Goal: Information Seeking & Learning: Get advice/opinions

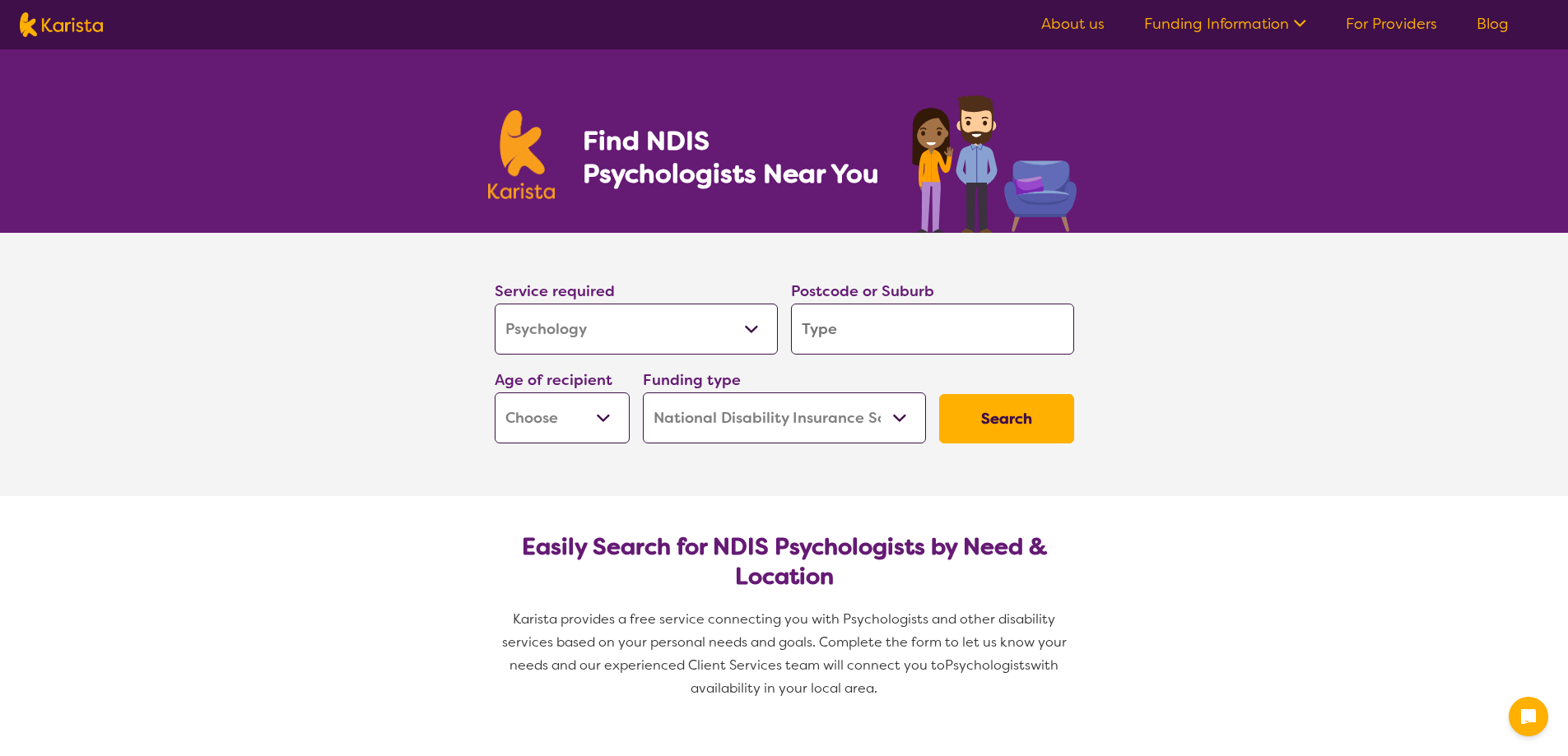
select select "Psychology"
select select "NDIS"
select select "Psychology"
select select "NDIS"
click at [825, 332] on input "search" at bounding box center [933, 329] width 283 height 51
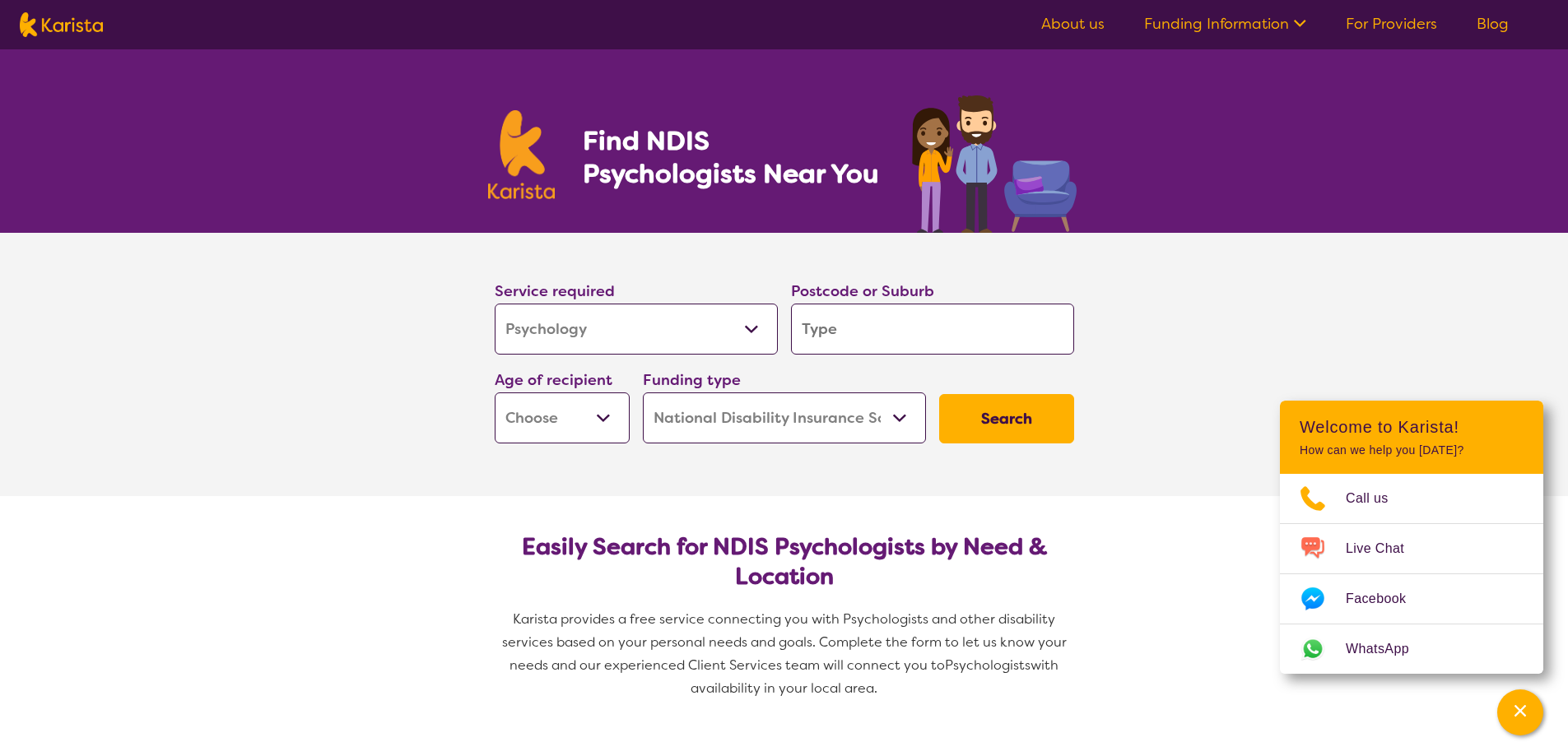
type input "2"
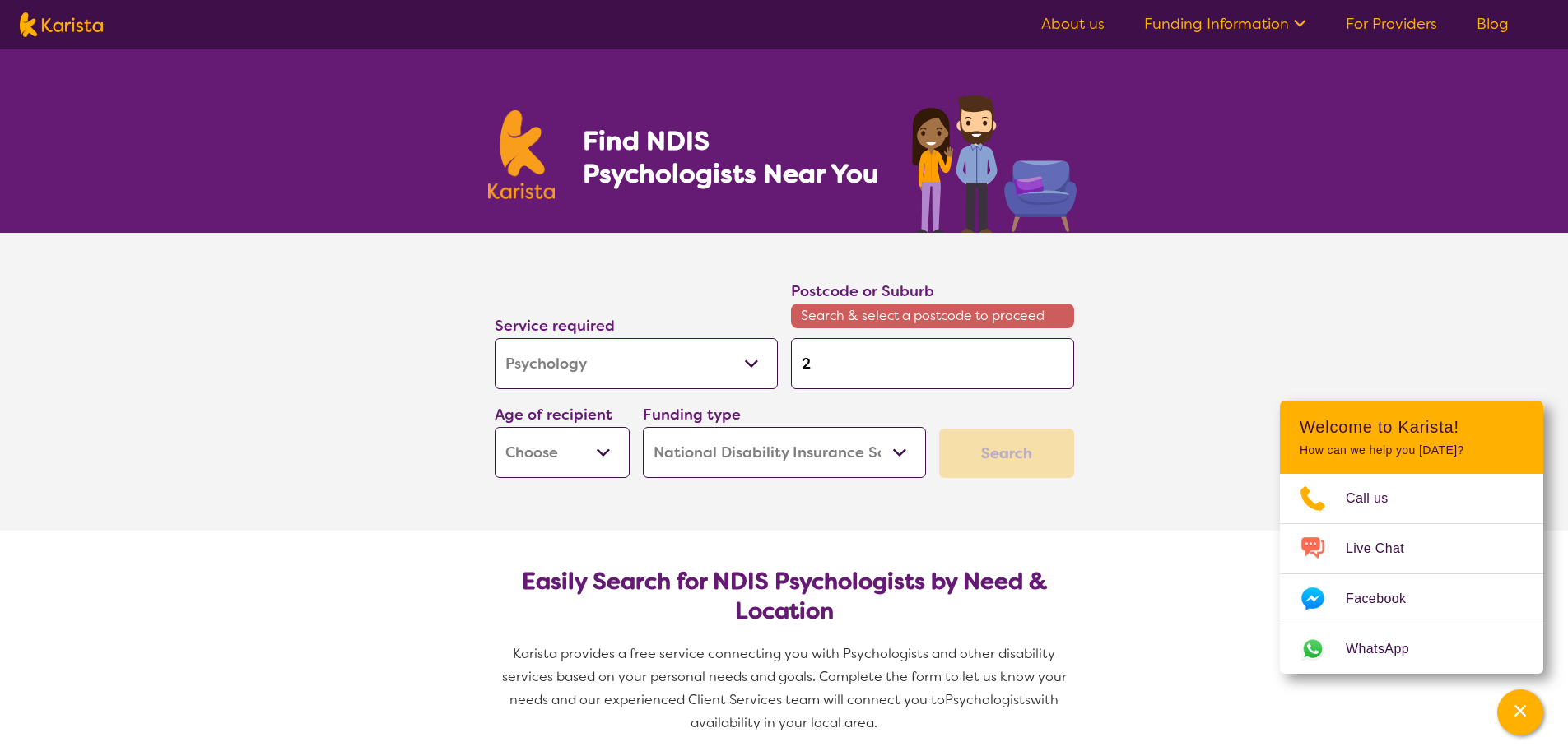
type input "21"
type input "214"
type input "2145"
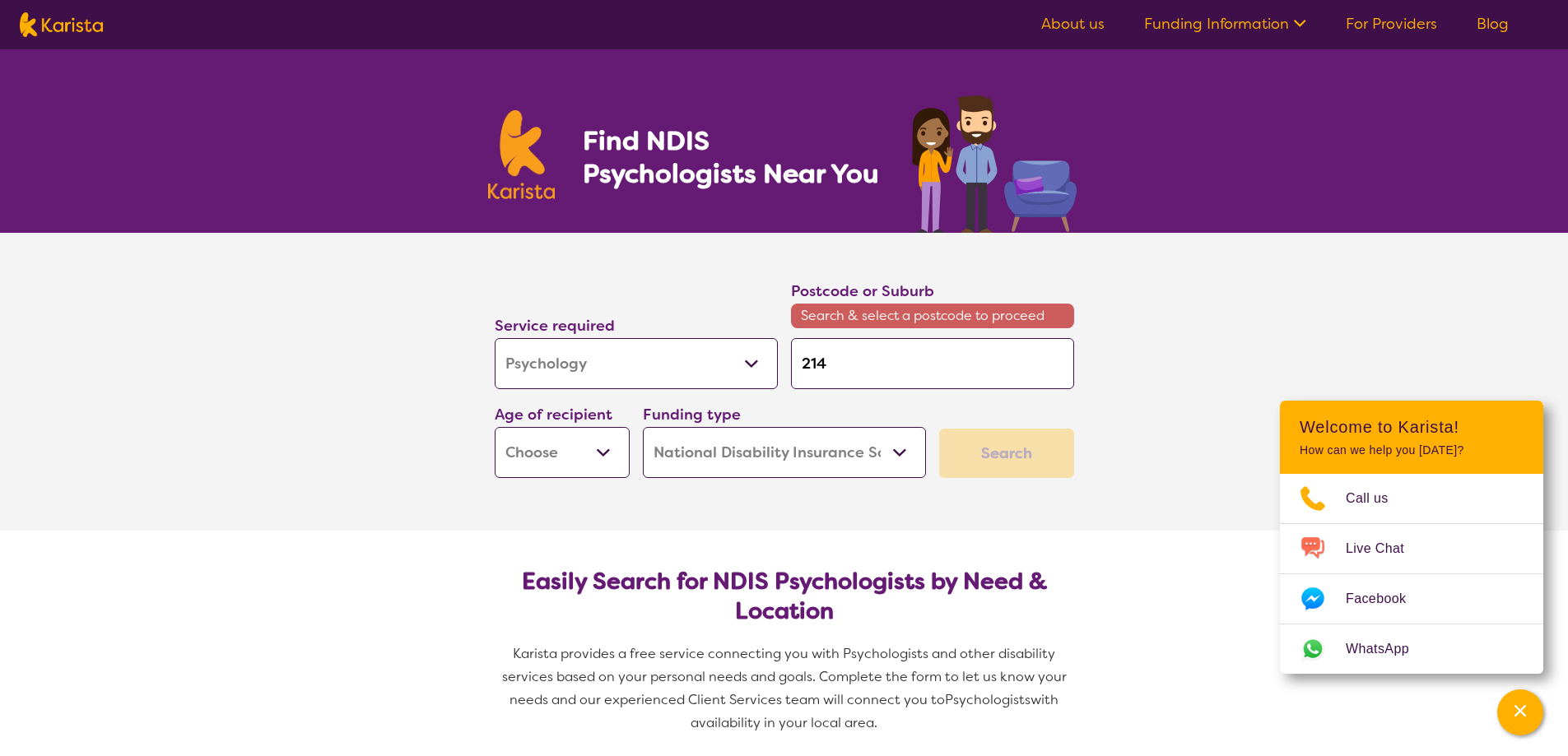
type input "2145"
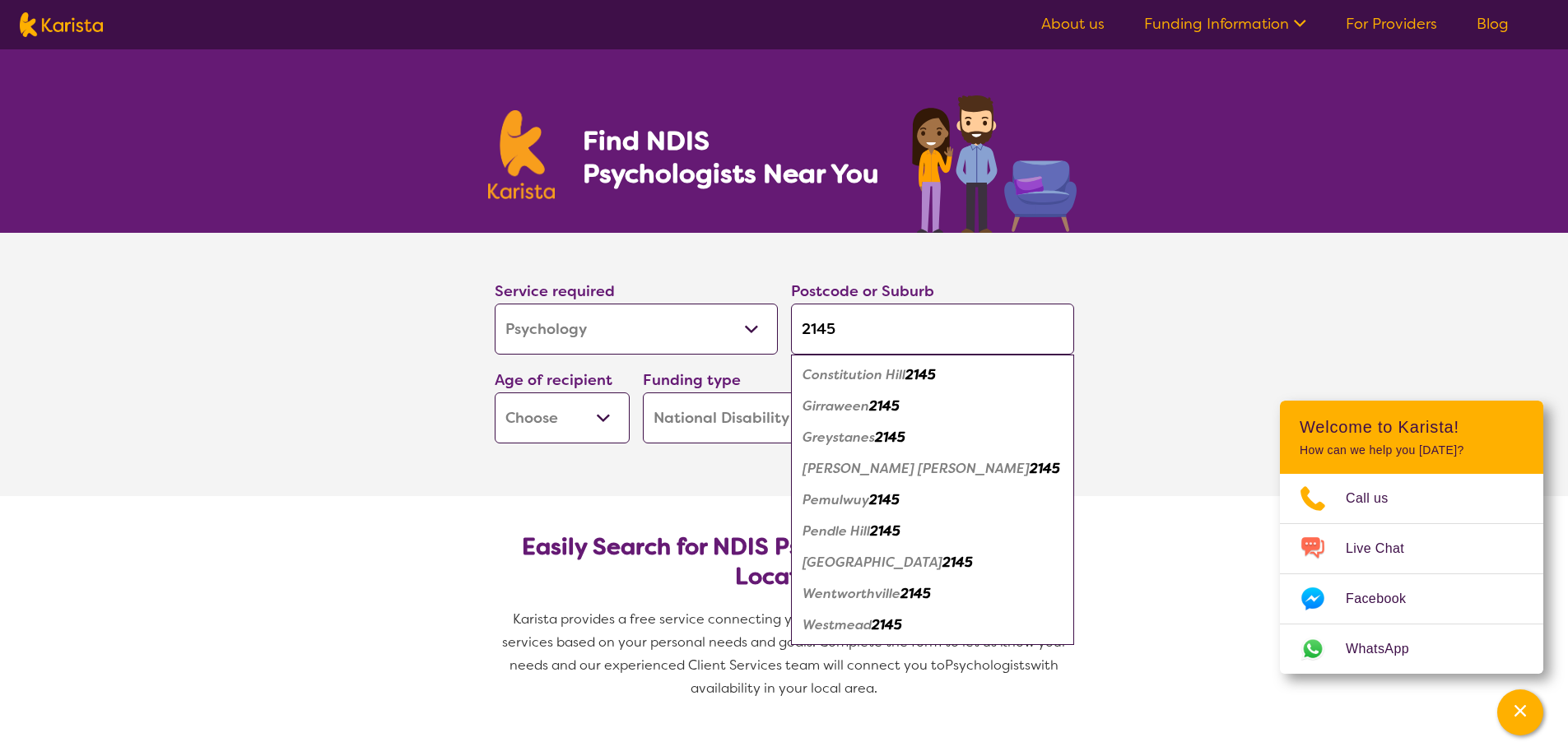
type input "2145"
click at [898, 598] on em "Wentworthville" at bounding box center [851, 594] width 98 height 18
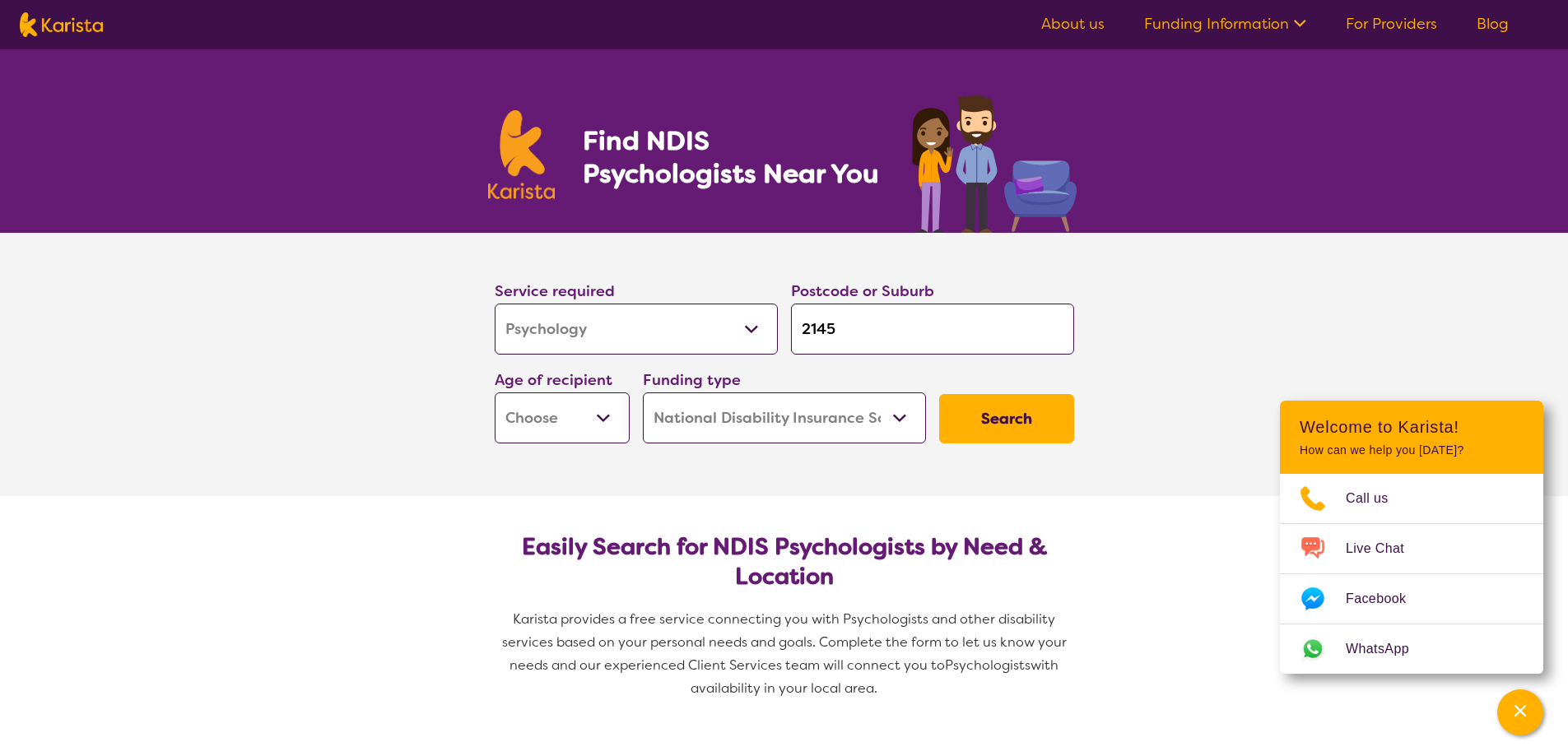
click at [536, 432] on select "Early Childhood - 0 to 9 Child - 10 to 11 Adolescent - 12 to 17 Adult - 18 to 6…" at bounding box center [561, 418] width 135 height 51
select select "AS"
click at [494, 393] on select "Early Childhood - 0 to 9 Child - 10 to 11 Adolescent - 12 to 17 Adult - 18 to 6…" at bounding box center [561, 418] width 135 height 51
select select "AS"
click at [774, 429] on select "Home Care Package (HCP) National Disability Insurance Scheme (NDIS) I don't know" at bounding box center [784, 418] width 283 height 51
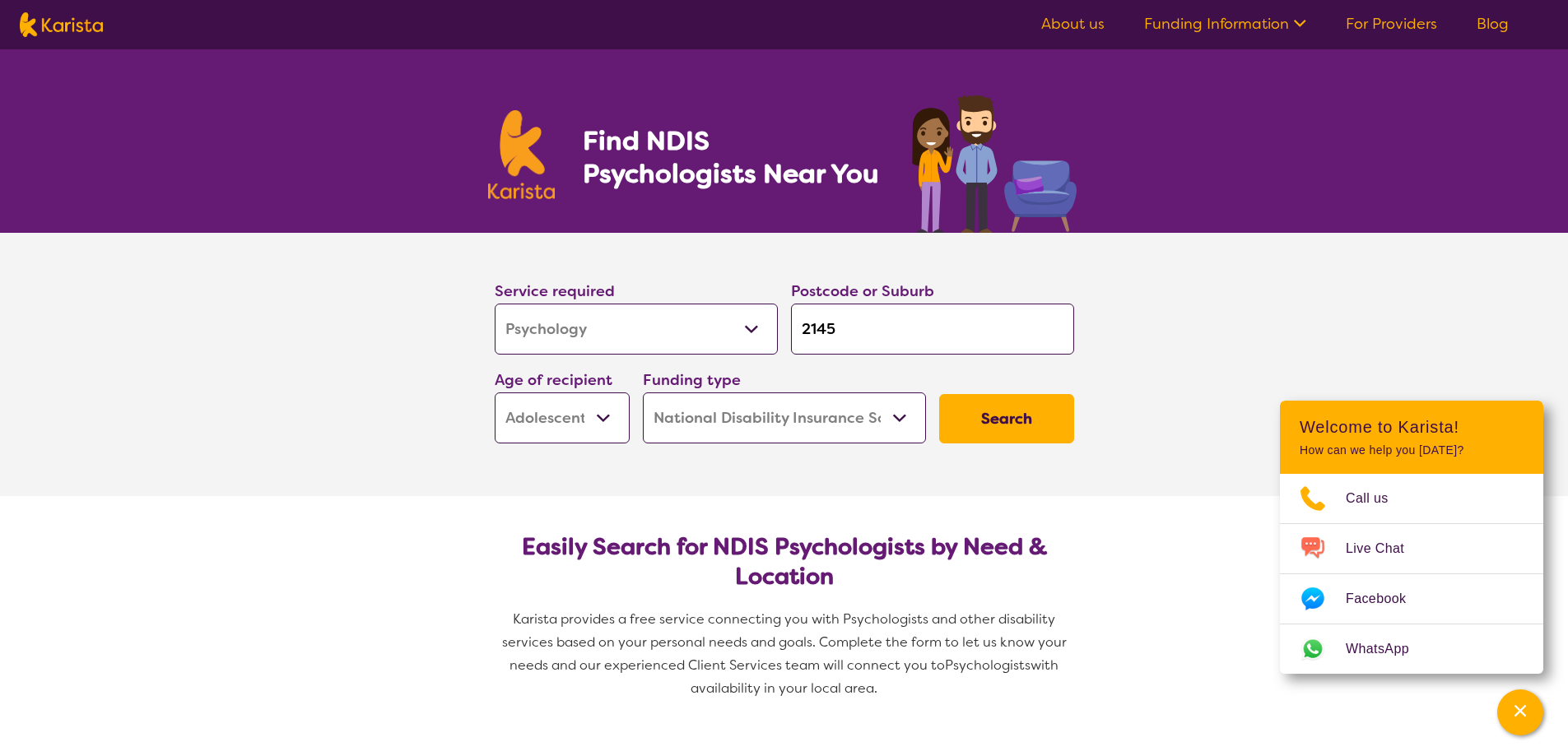
click at [642, 393] on select "Home Care Package (HCP) National Disability Insurance Scheme (NDIS) I don't know" at bounding box center [784, 418] width 283 height 51
click at [975, 429] on button "Search" at bounding box center [1007, 418] width 135 height 49
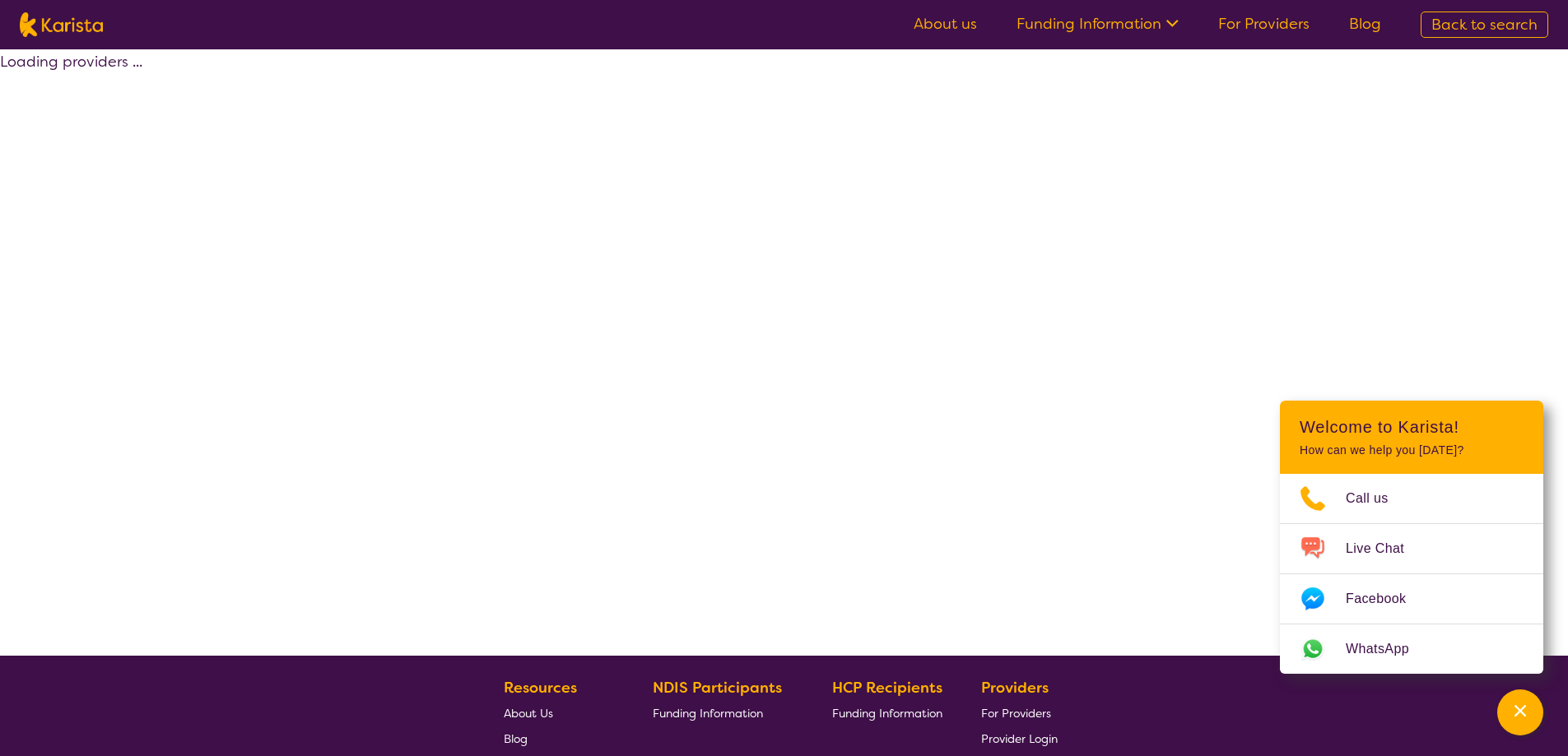
select select "by_score"
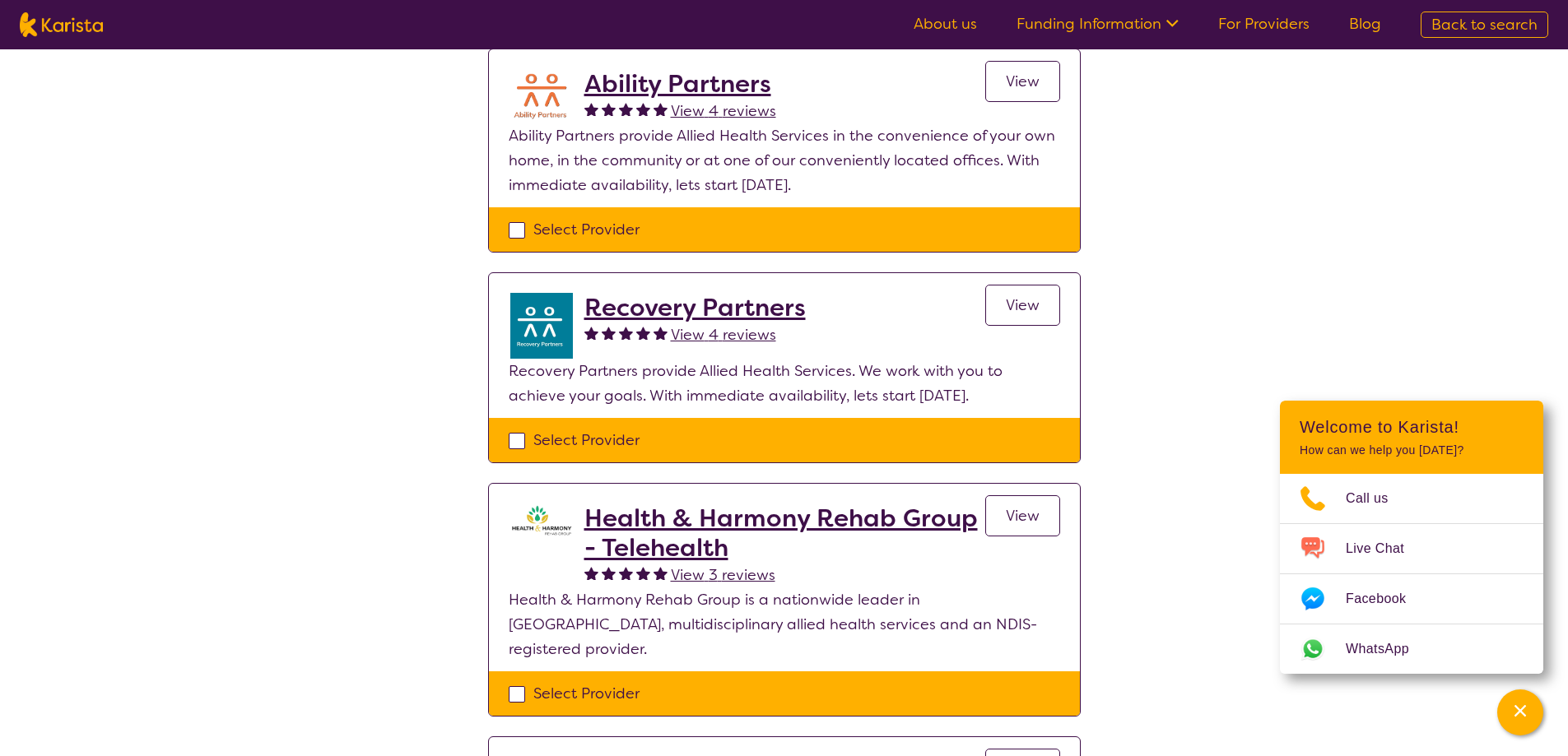
scroll to position [621, 0]
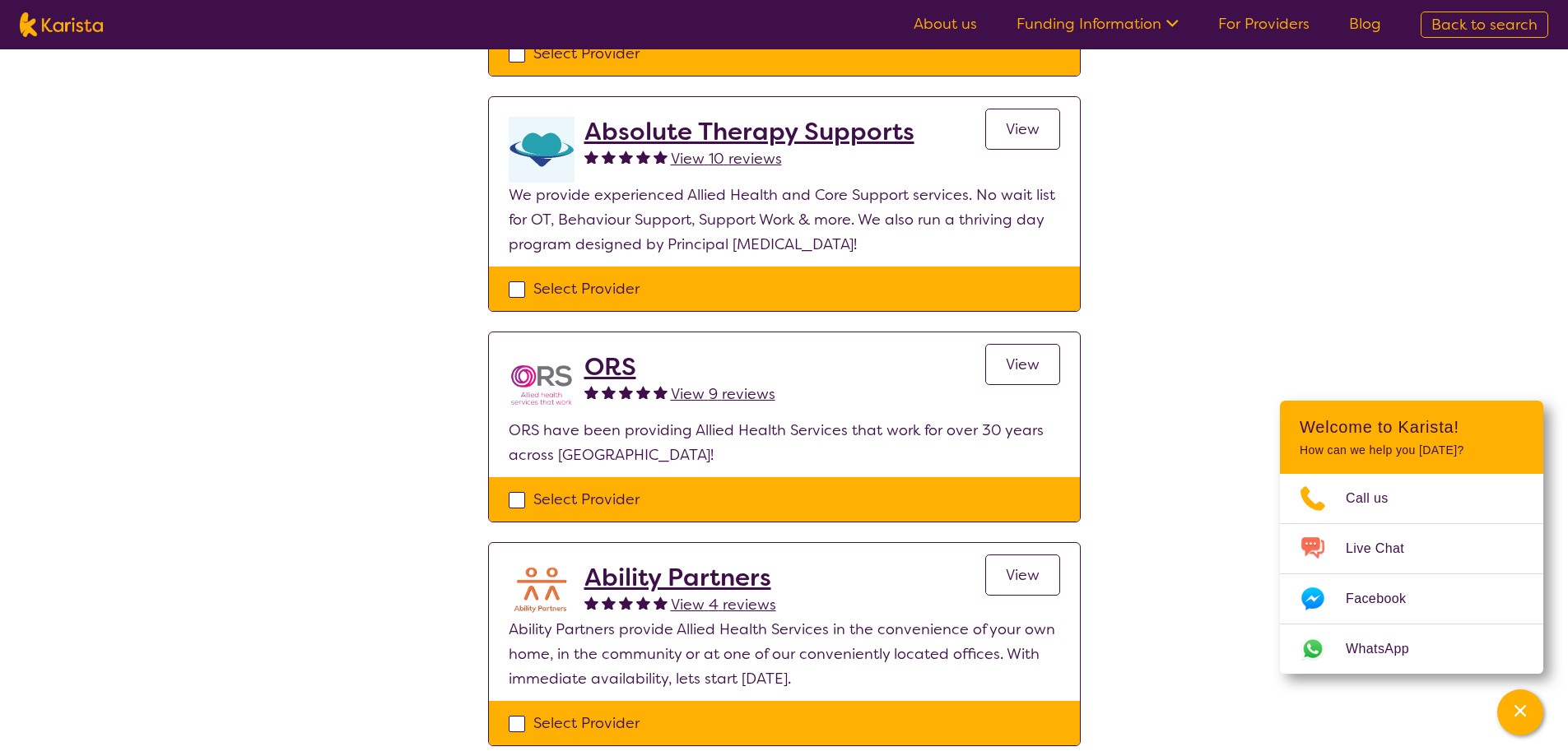
click at [1071, 25] on link "Funding Information" at bounding box center [1098, 23] width 162 height 20
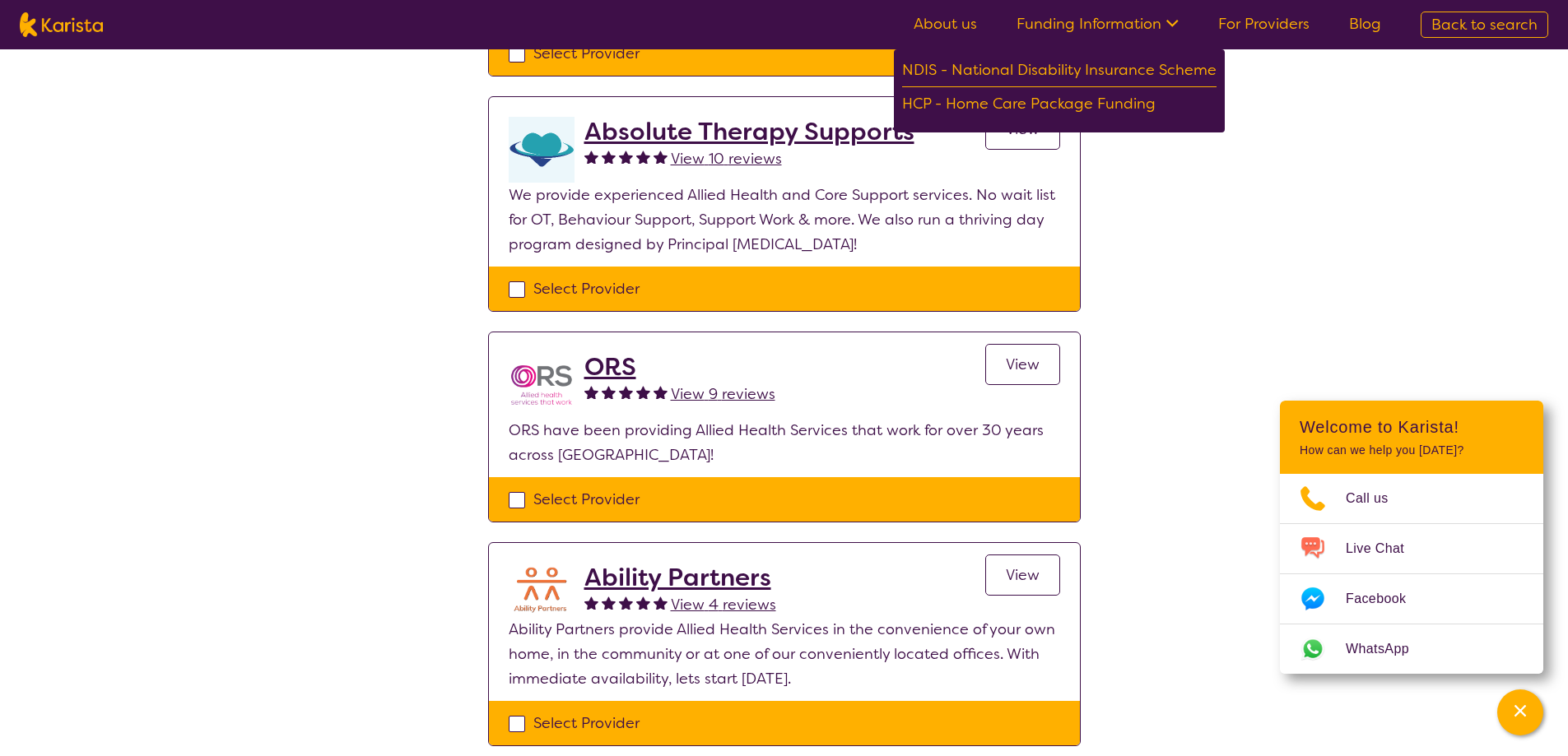
click at [1071, 25] on link "Funding Information" at bounding box center [1098, 23] width 162 height 20
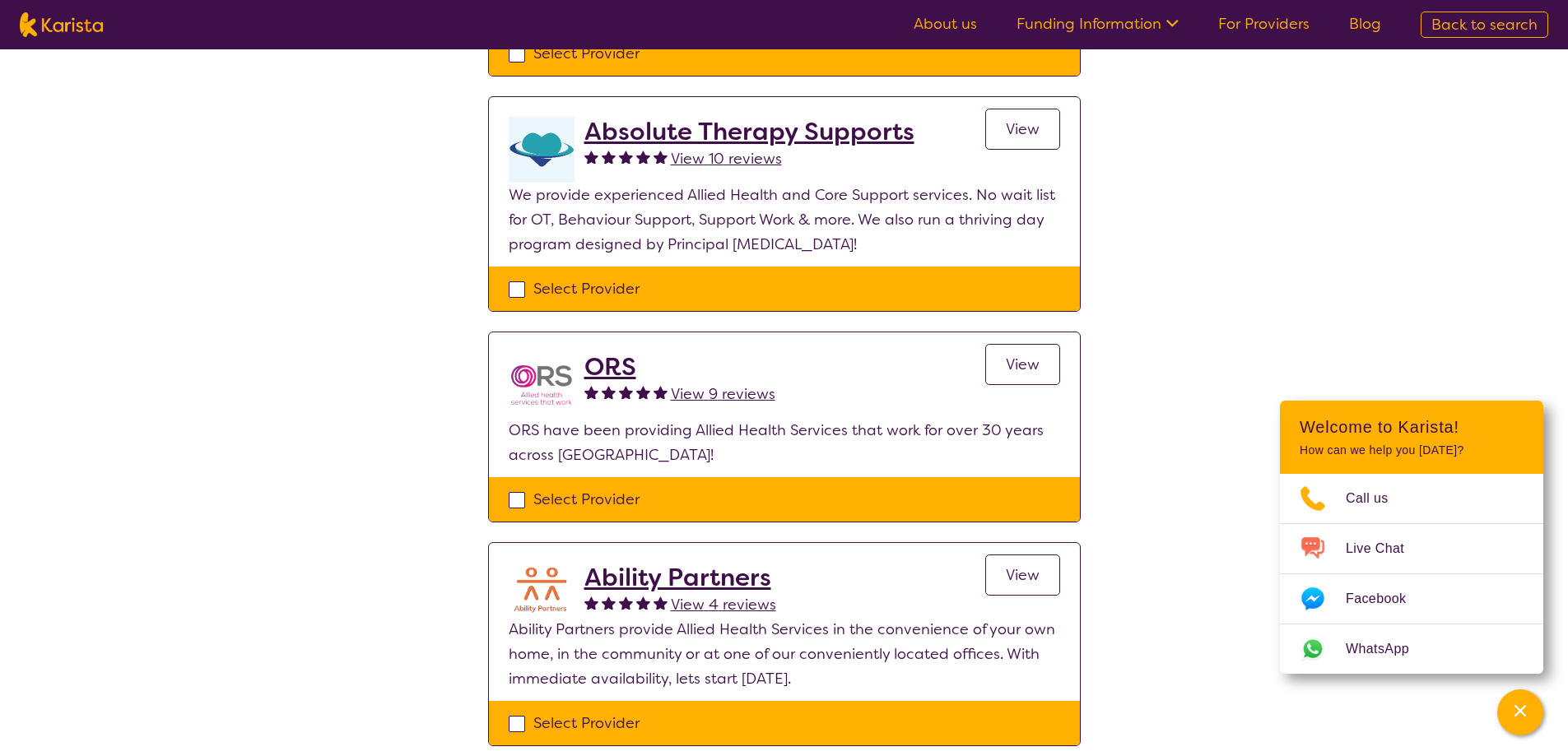
select select "Psychology"
select select "AS"
select select "NDIS"
select select "Psychology"
select select "AS"
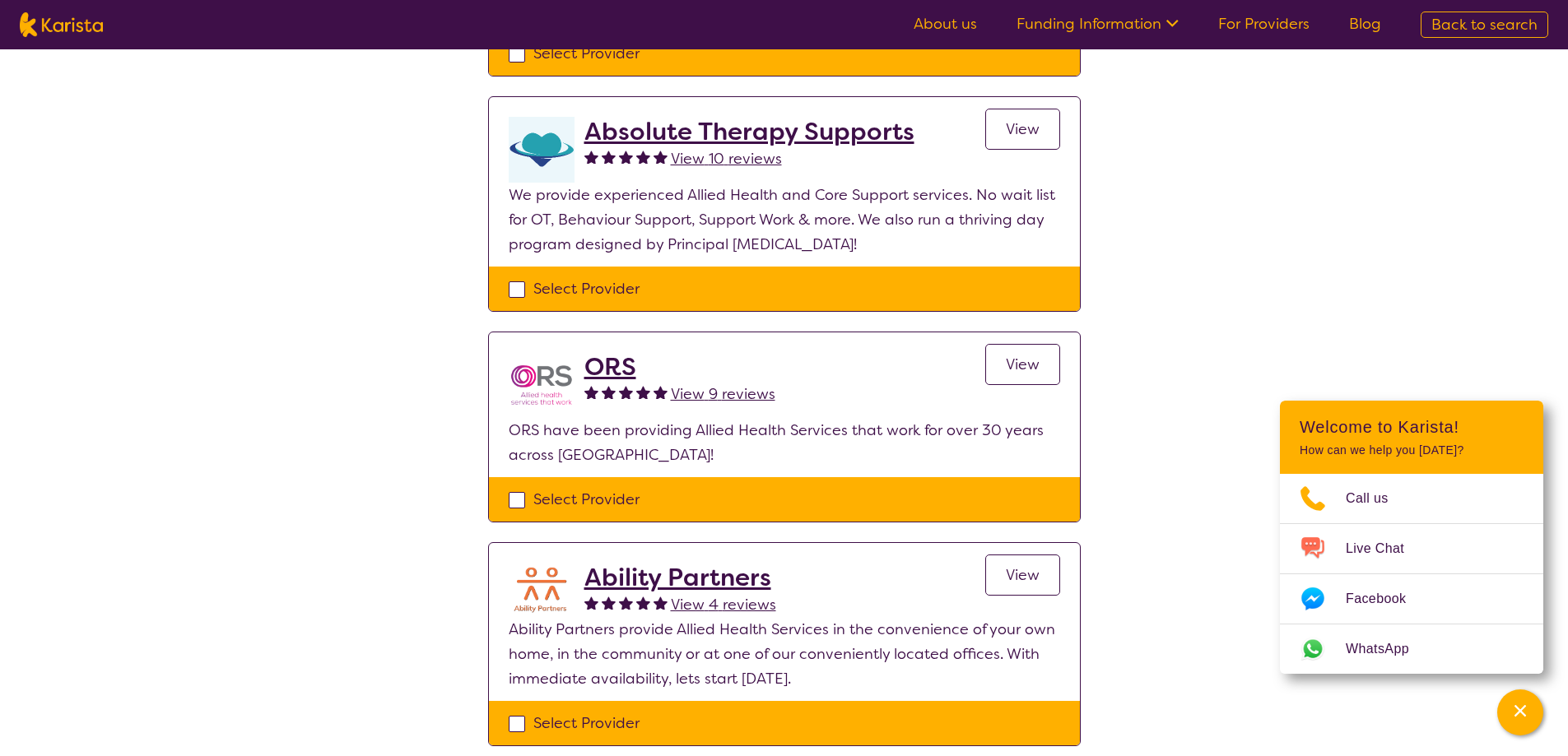
select select "NDIS"
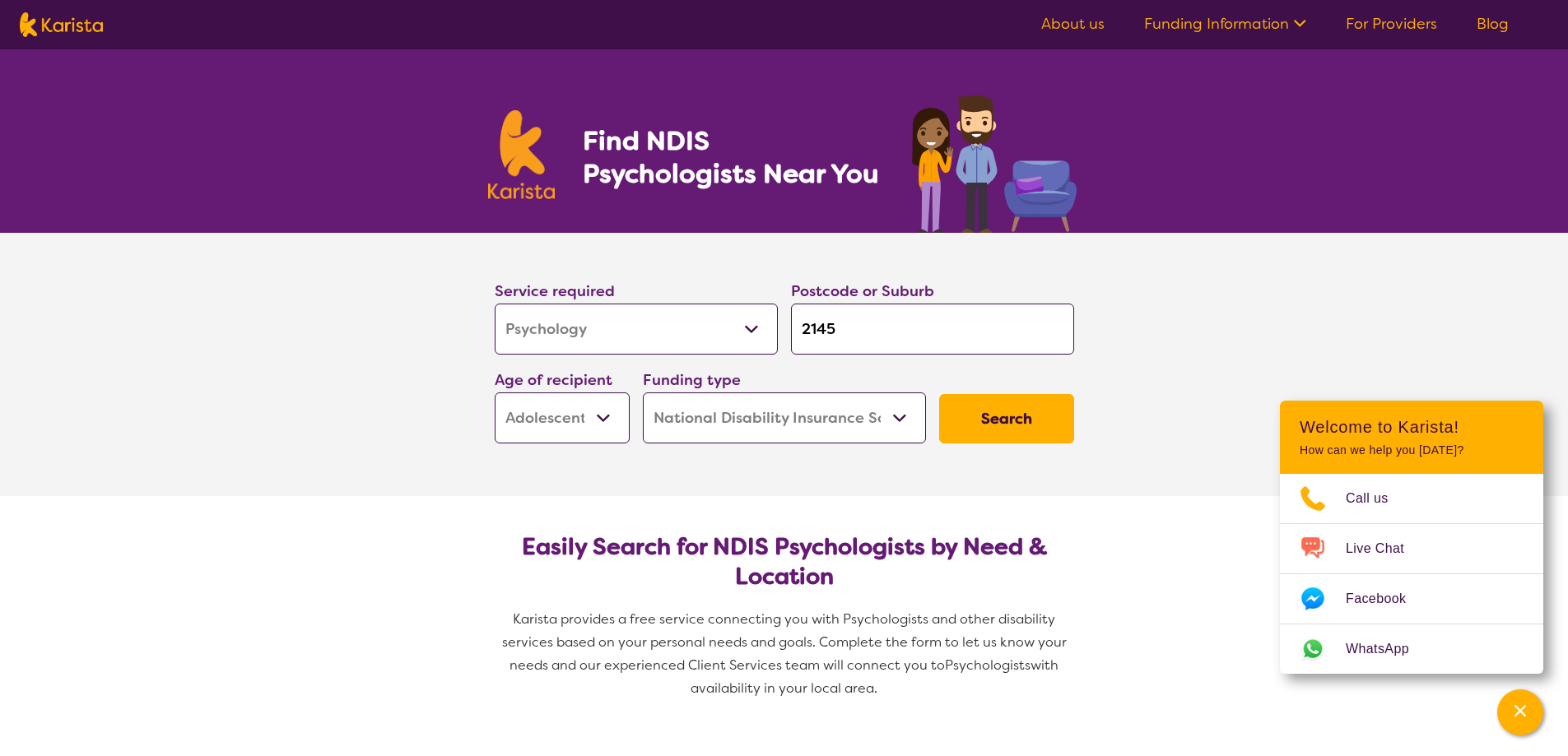
click at [650, 342] on select "Allied Health Assistant Assessment ([MEDICAL_DATA] or [MEDICAL_DATA]) Behaviour…" at bounding box center [636, 329] width 283 height 51
select select "Counselling"
click at [494, 304] on select "Allied Health Assistant Assessment ([MEDICAL_DATA] or [MEDICAL_DATA]) Behaviour…" at bounding box center [636, 329] width 283 height 51
select select "Counselling"
click at [993, 423] on button "Search" at bounding box center [1007, 418] width 135 height 49
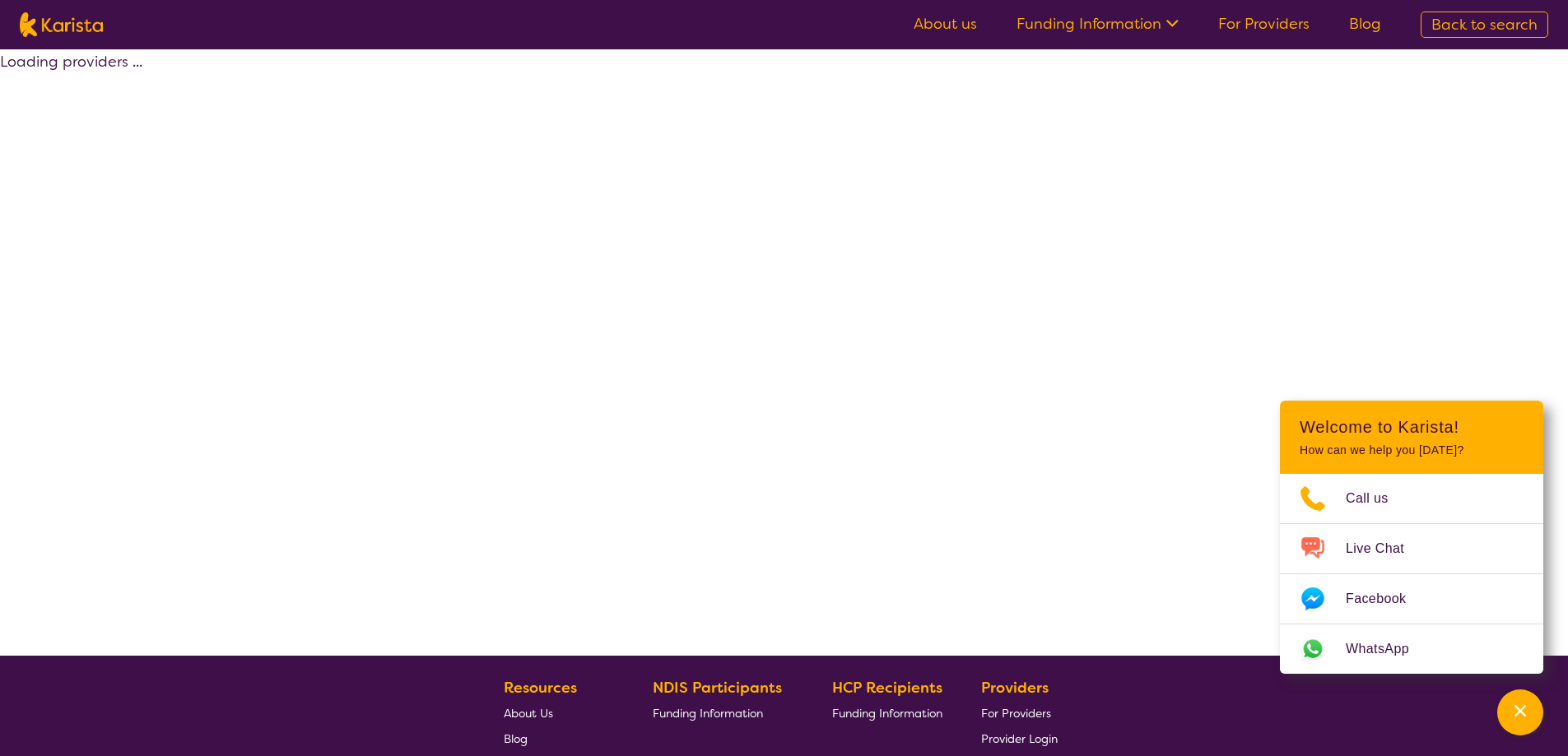
select select "by_score"
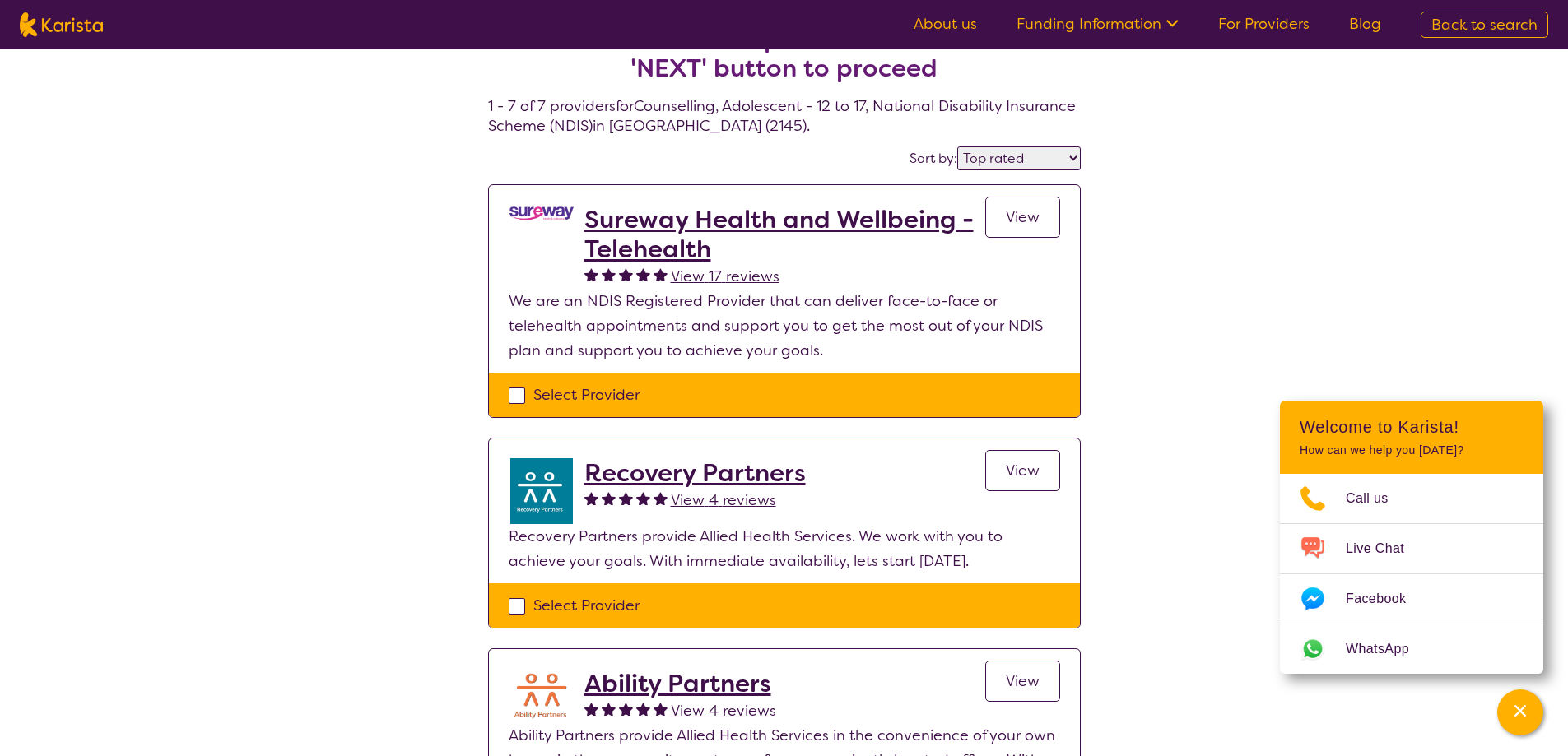
scroll to position [82, 0]
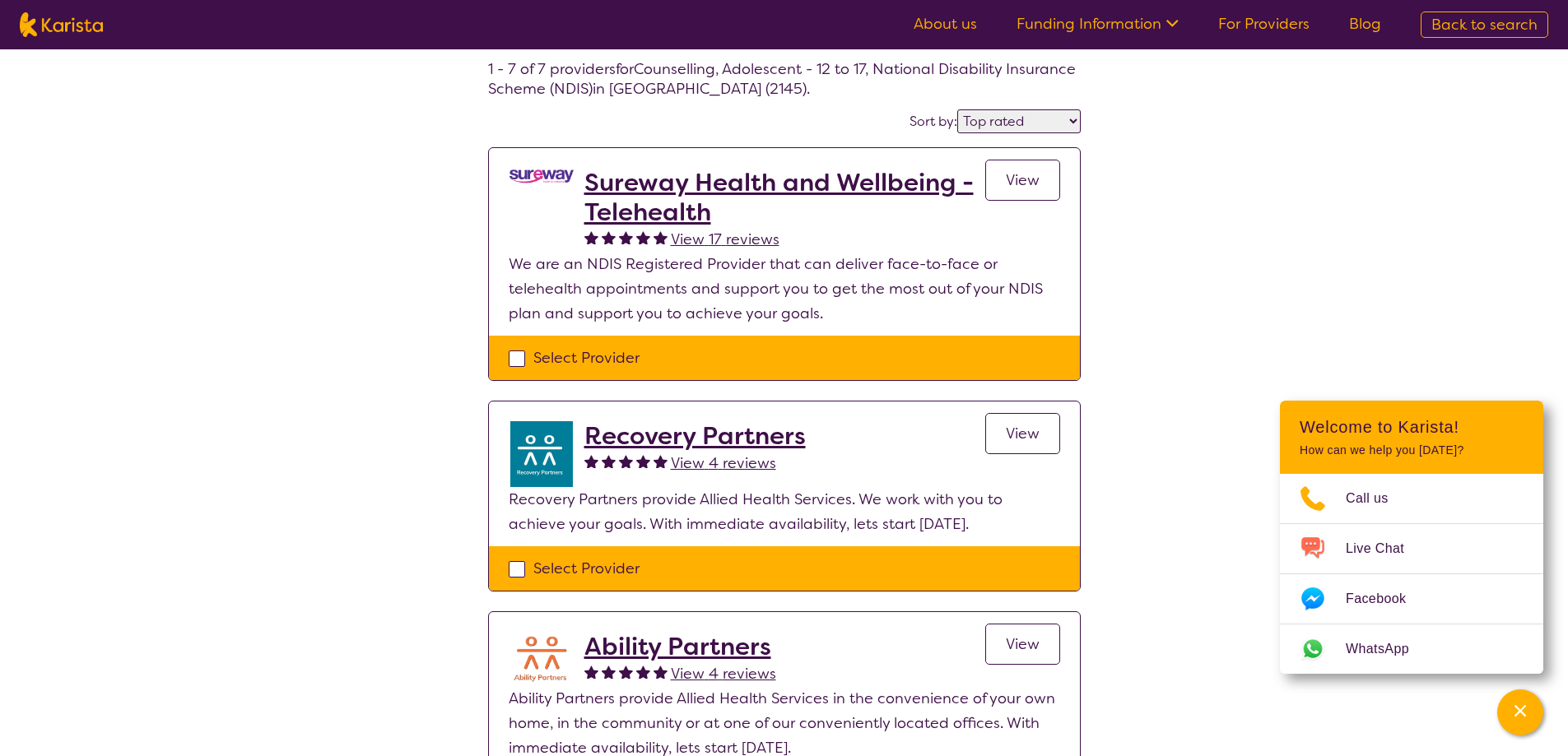
click at [610, 205] on h2 "Sureway Health and Wellbeing - Telehealth" at bounding box center [785, 197] width 401 height 60
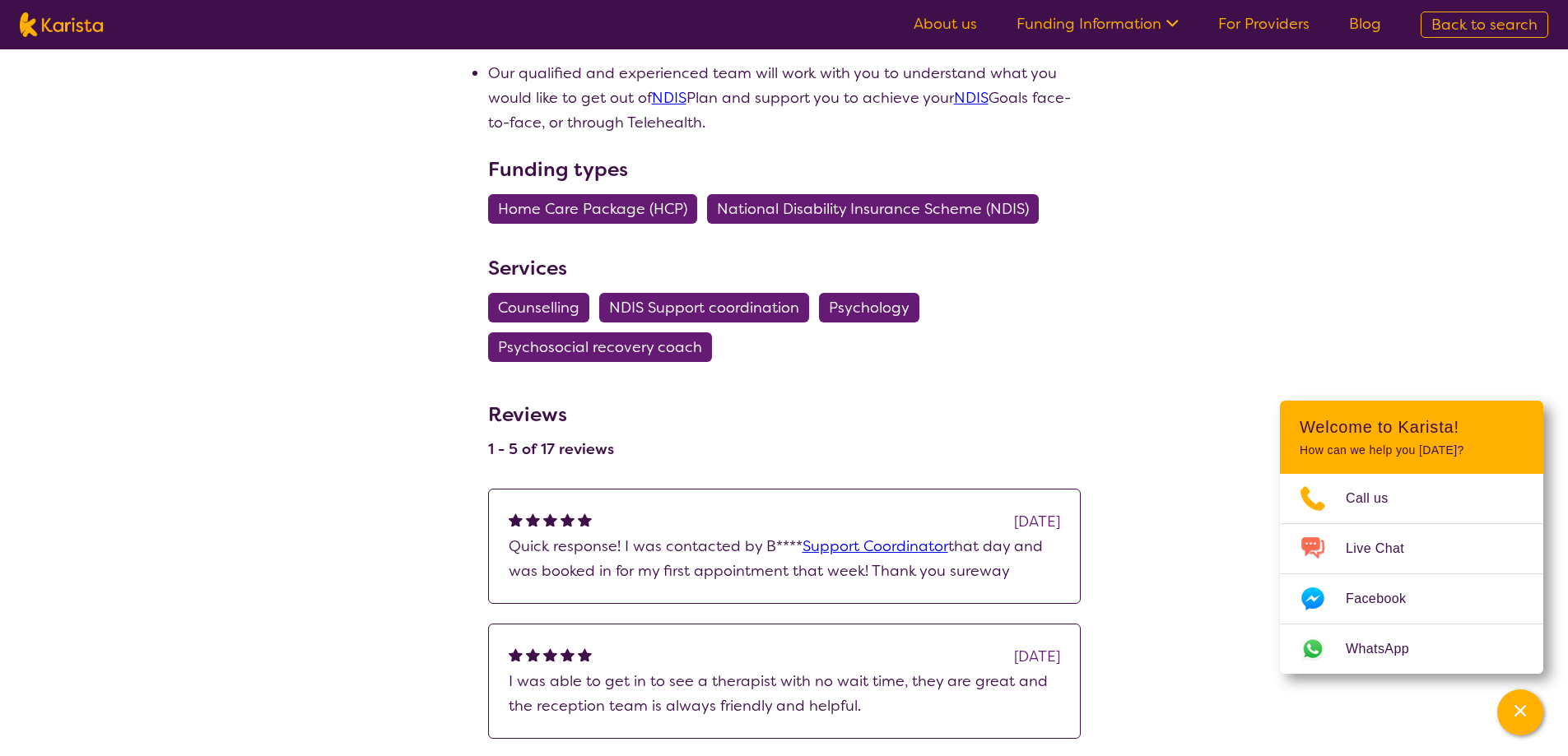
scroll to position [1235, 0]
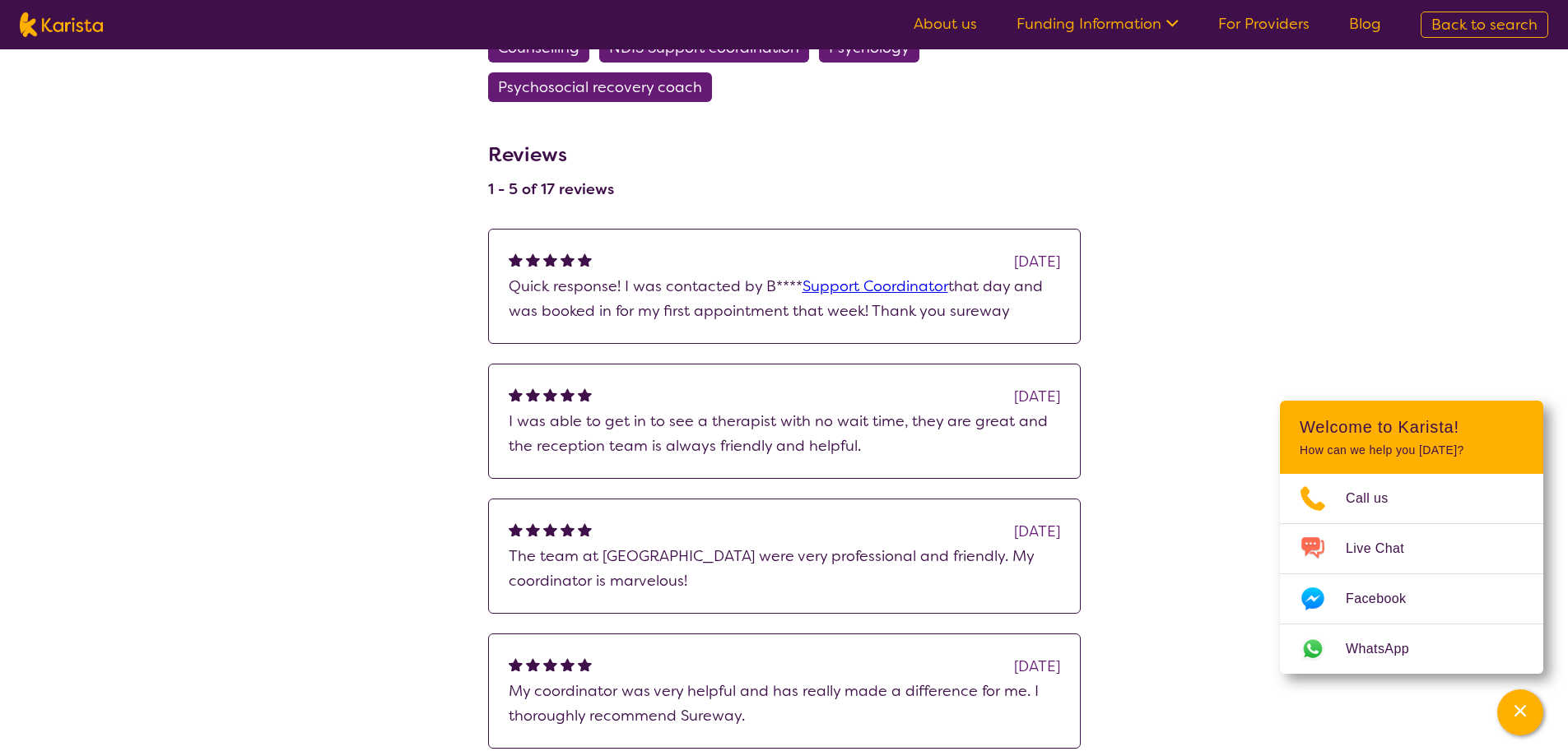
scroll to position [82, 0]
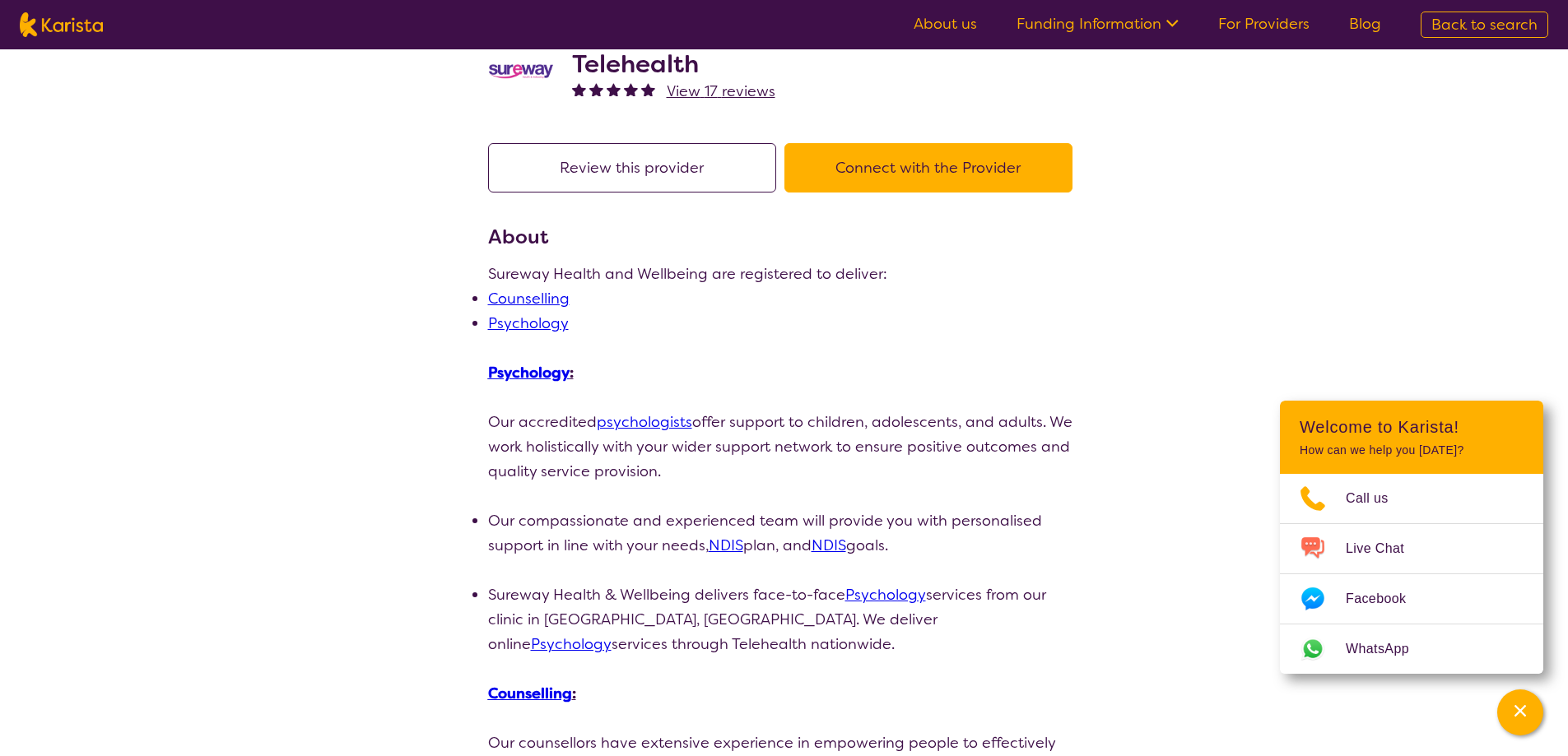
select select "by_score"
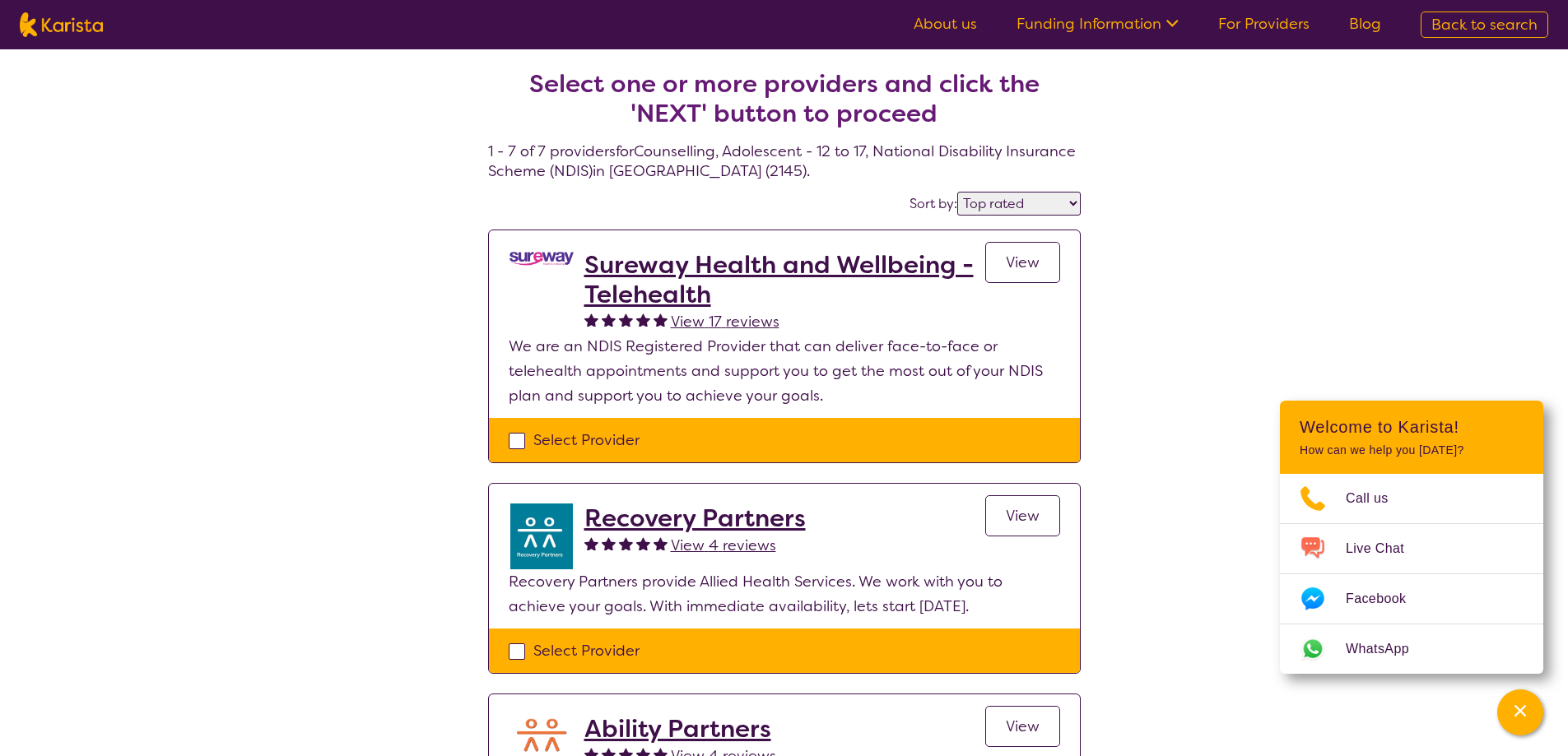
select select "Psychology"
select select "AS"
select select "NDIS"
select select "Psychology"
select select "AS"
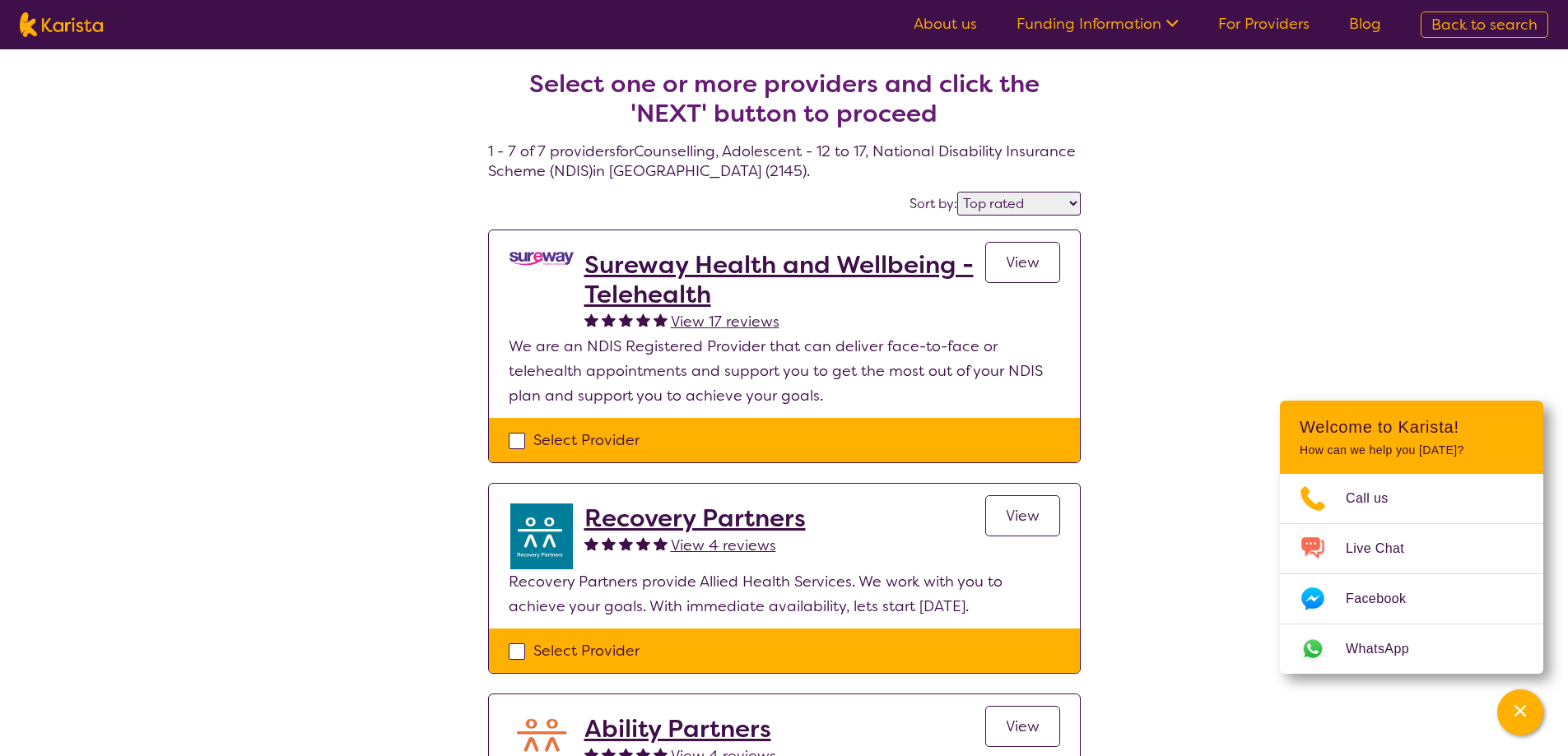
select select "NDIS"
